Goal: Task Accomplishment & Management: Complete application form

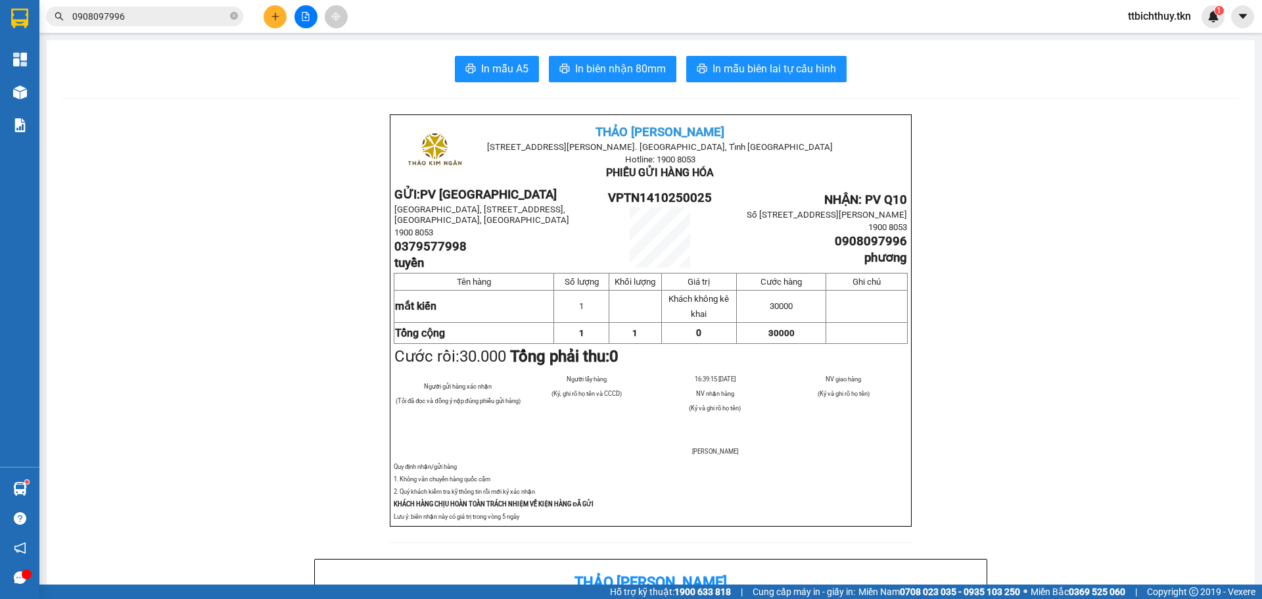
click at [275, 13] on icon "plus" at bounding box center [275, 15] width 1 height 7
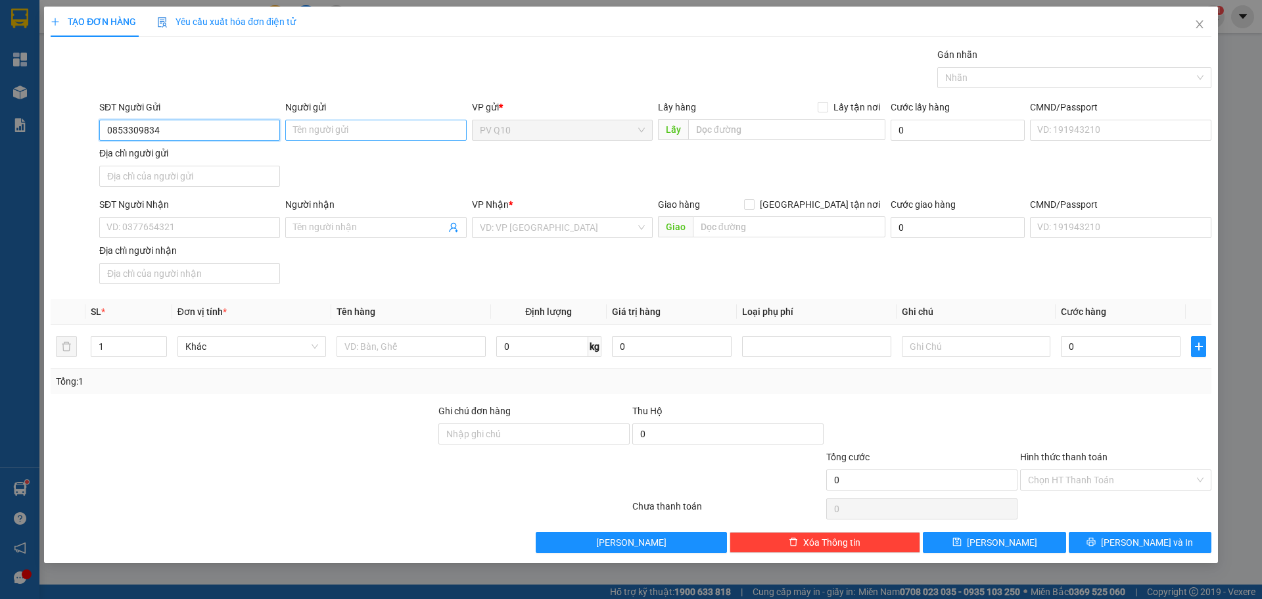
type input "0853309834"
click at [321, 123] on input "Người gửi" at bounding box center [375, 130] width 181 height 21
type input "a hiển"
click at [177, 238] on div "SĐT Người Nhận VD: 0377654321" at bounding box center [189, 220] width 181 height 46
click at [181, 229] on input "SĐT Người Nhận" at bounding box center [189, 227] width 181 height 21
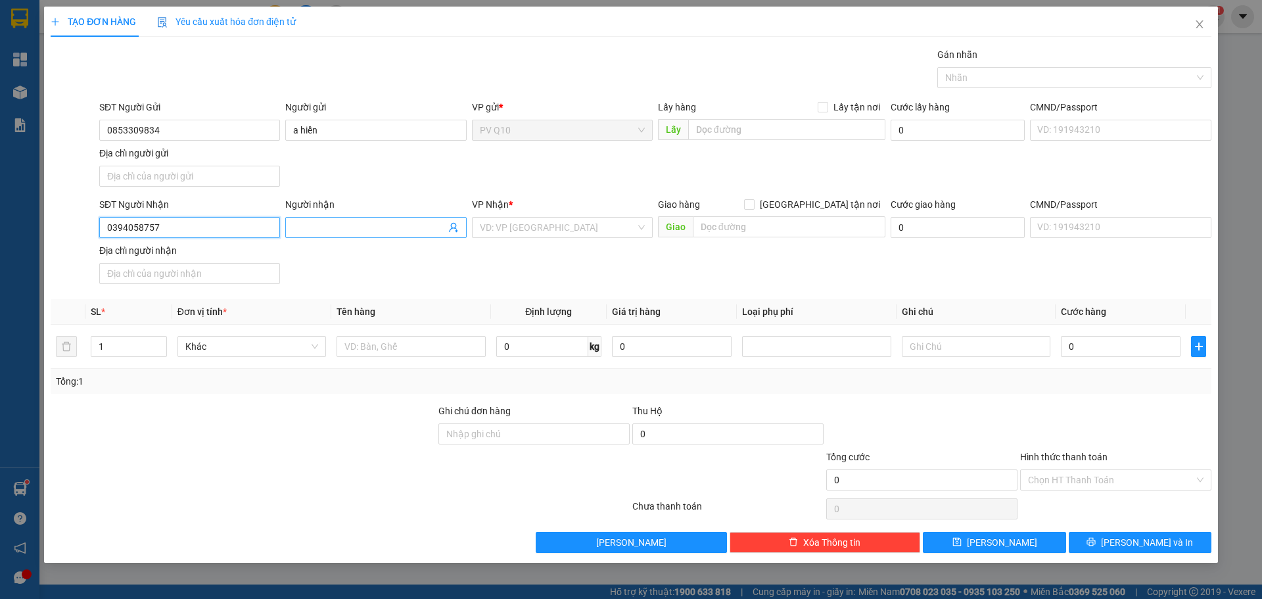
type input "0394058757"
click at [335, 232] on input "Người nhận" at bounding box center [369, 227] width 152 height 14
type input "a"
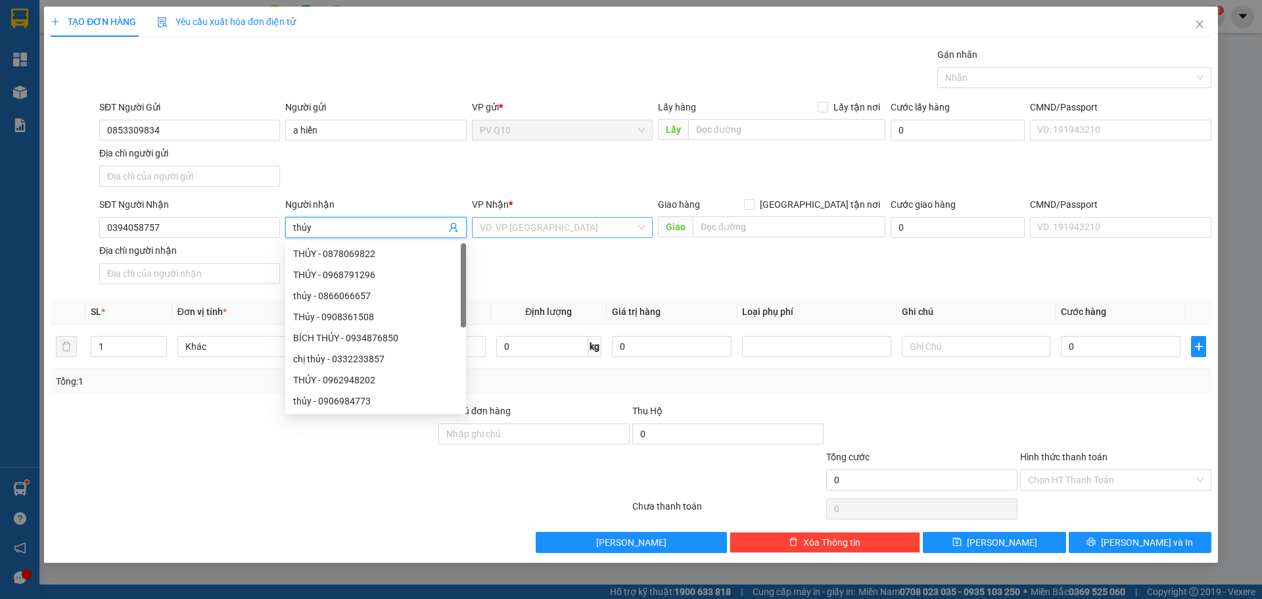
type input "thủy"
click at [513, 221] on input "search" at bounding box center [558, 228] width 156 height 20
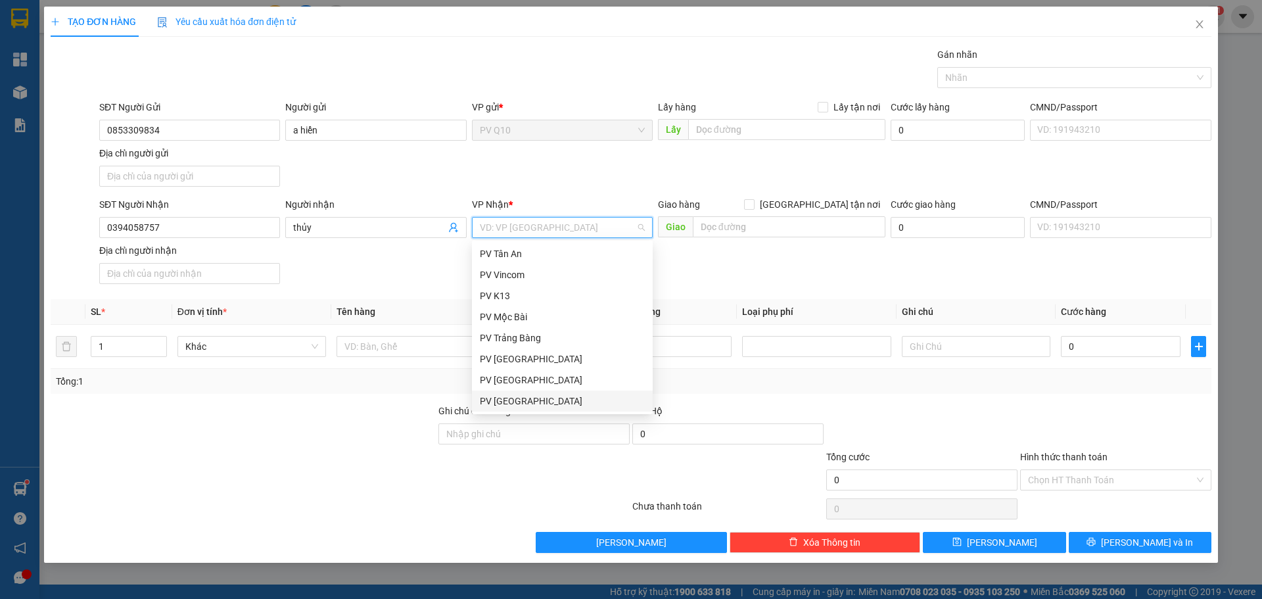
click at [512, 397] on div "PV [GEOGRAPHIC_DATA]" at bounding box center [562, 401] width 165 height 14
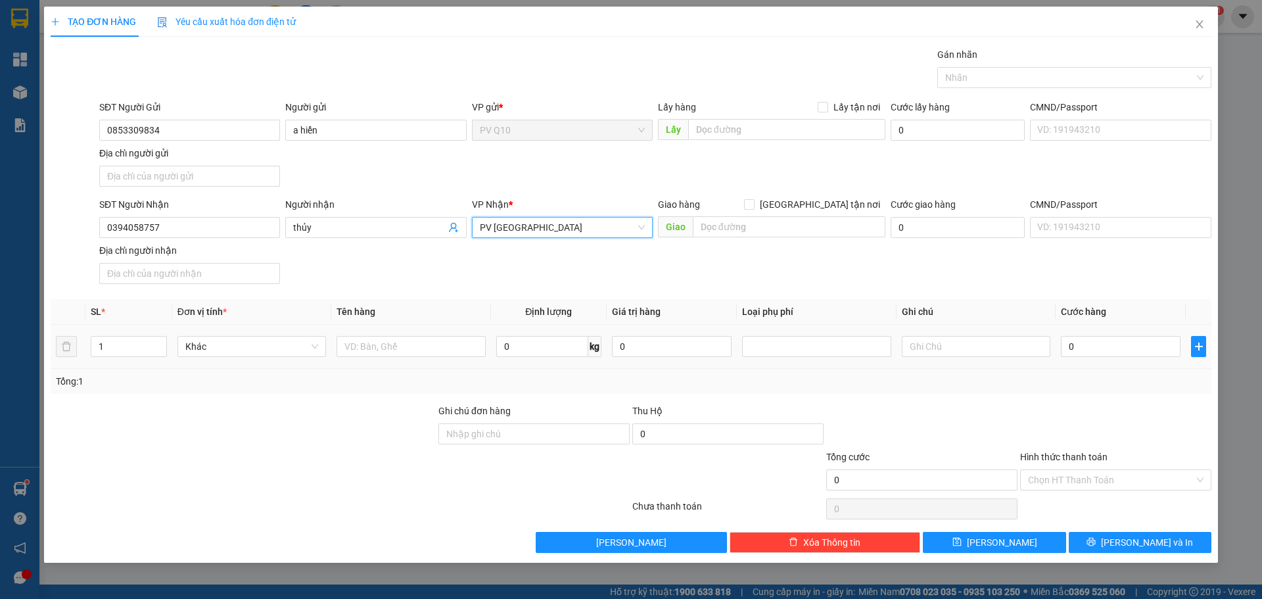
click at [399, 329] on td at bounding box center [410, 347] width 159 height 44
click at [397, 350] on input "text" at bounding box center [411, 346] width 149 height 21
type input "giấy tờ"
click at [961, 351] on input "text" at bounding box center [976, 346] width 149 height 21
type input "mkđ"
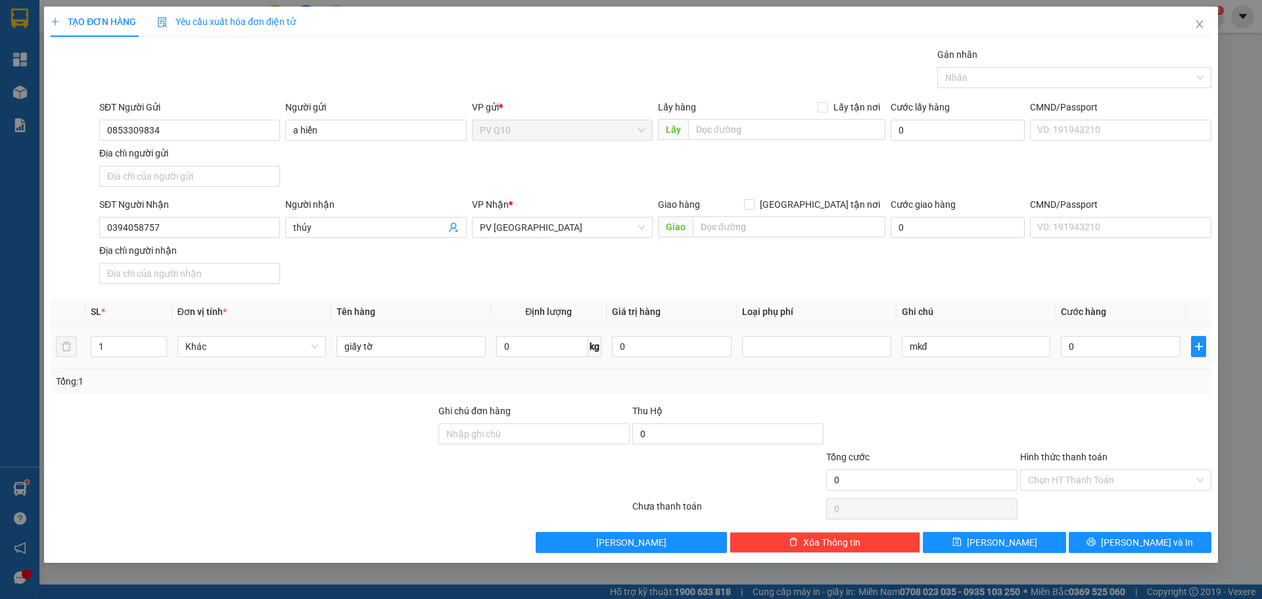
click at [1103, 358] on div "0" at bounding box center [1121, 346] width 120 height 26
drag, startPoint x: 1102, startPoint y: 351, endPoint x: 1102, endPoint y: 375, distance: 24.3
click at [1102, 352] on input "0" at bounding box center [1121, 346] width 120 height 21
type input "3"
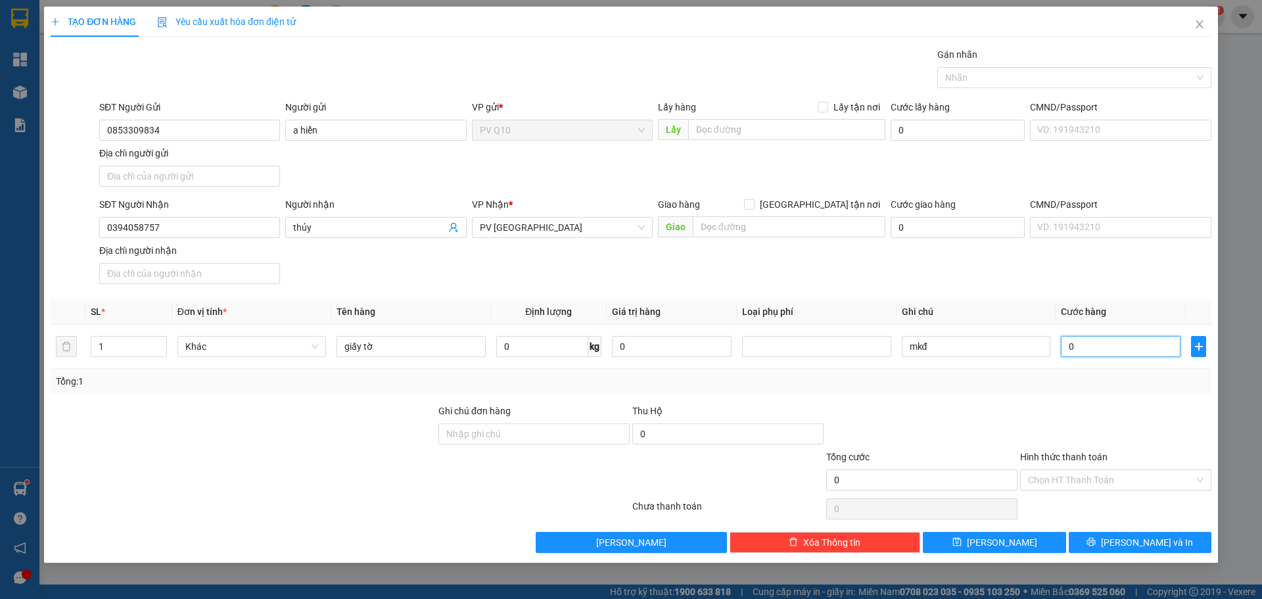
type input "3"
type input "30"
type input "30.000"
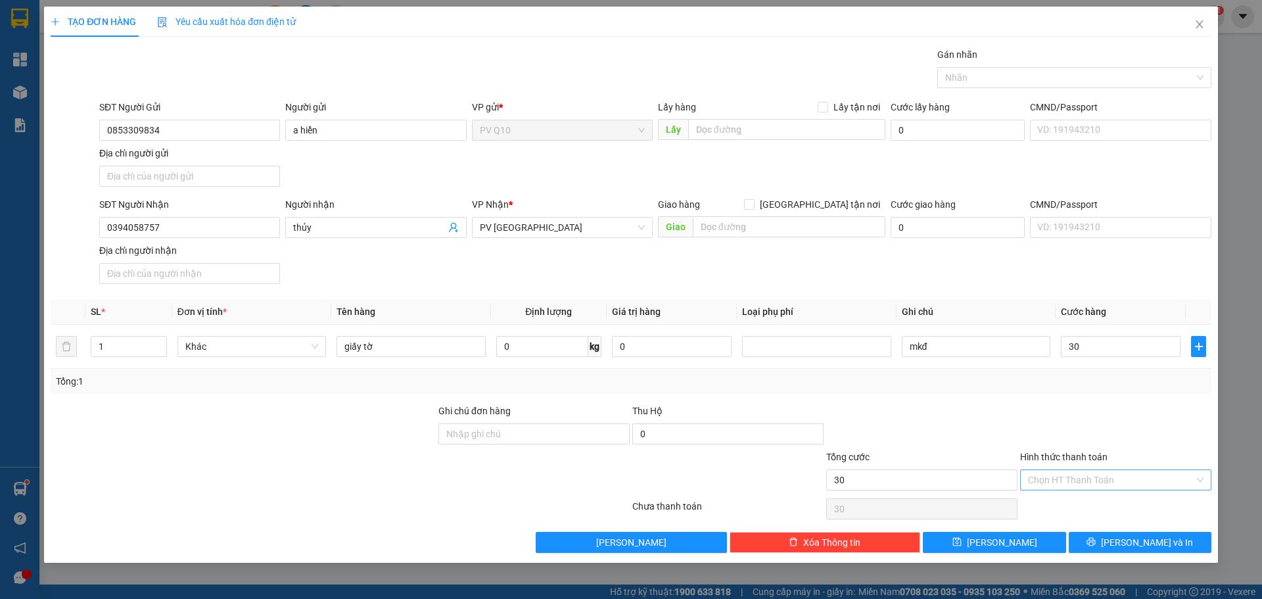
type input "30.000"
click at [1047, 477] on input "Hình thức thanh toán" at bounding box center [1111, 480] width 166 height 20
click at [1068, 502] on div "Tại văn phòng" at bounding box center [1115, 506] width 175 height 14
type input "0"
click at [1086, 542] on button "[PERSON_NAME] và In" at bounding box center [1140, 542] width 143 height 21
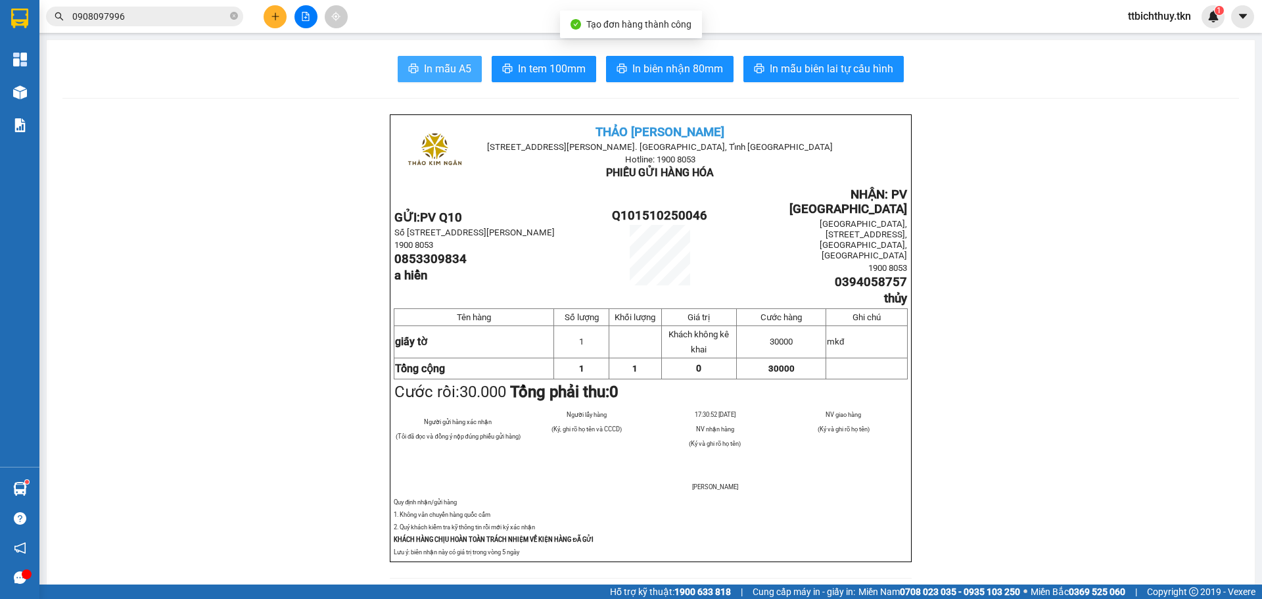
click at [429, 70] on span "In mẫu A5" at bounding box center [447, 68] width 47 height 16
